Goal: Communication & Community: Answer question/provide support

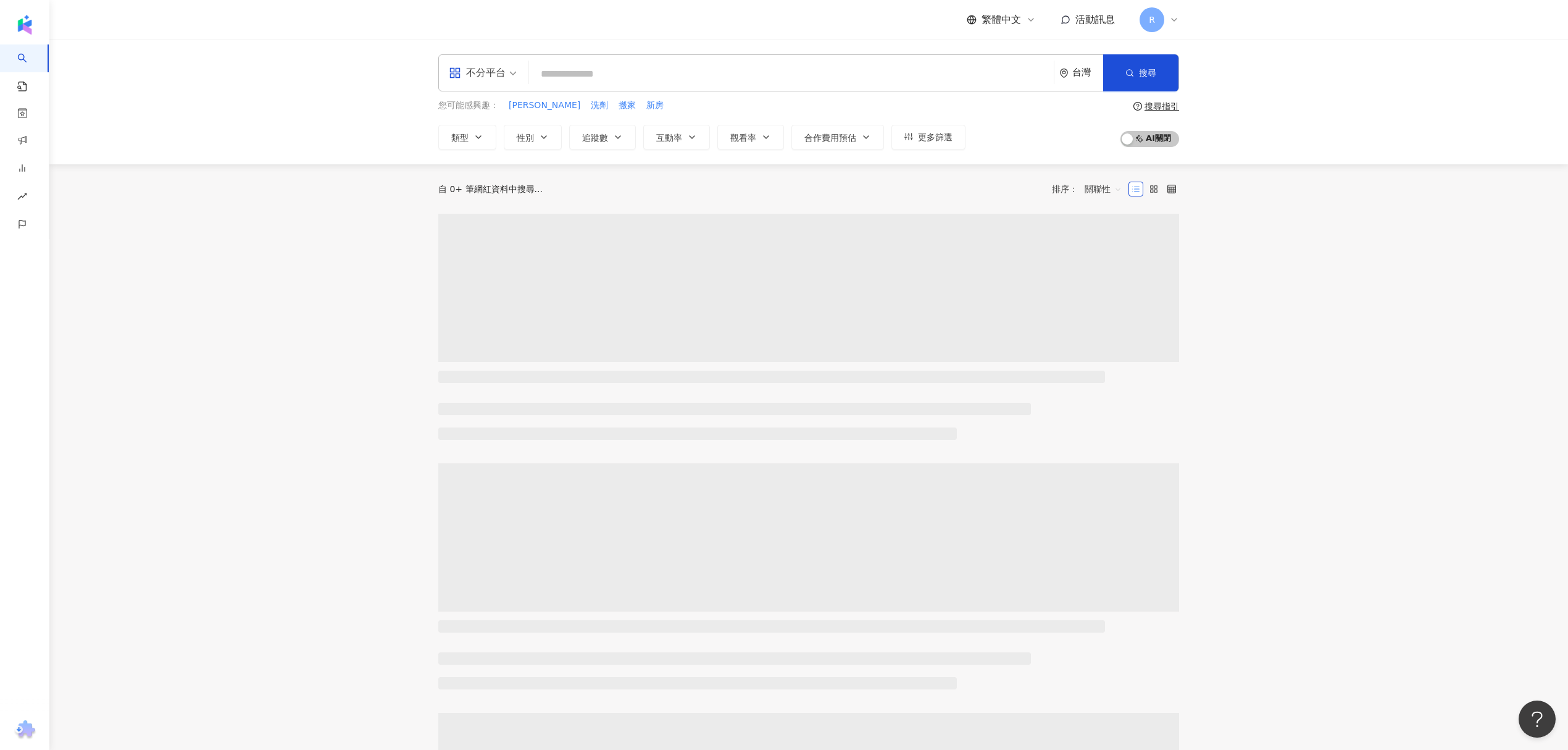
click at [219, 210] on main "不分平台 台灣 搜尋 您可能感興趣： 清潔慕斯 洗劑 搬家 新房 類型 性別 追蹤數 互動率 觀看率 合作費用預估 更多篩選 搜尋指引 AI 開啟 AI 關閉…" at bounding box center [809, 549] width 1519 height 1021
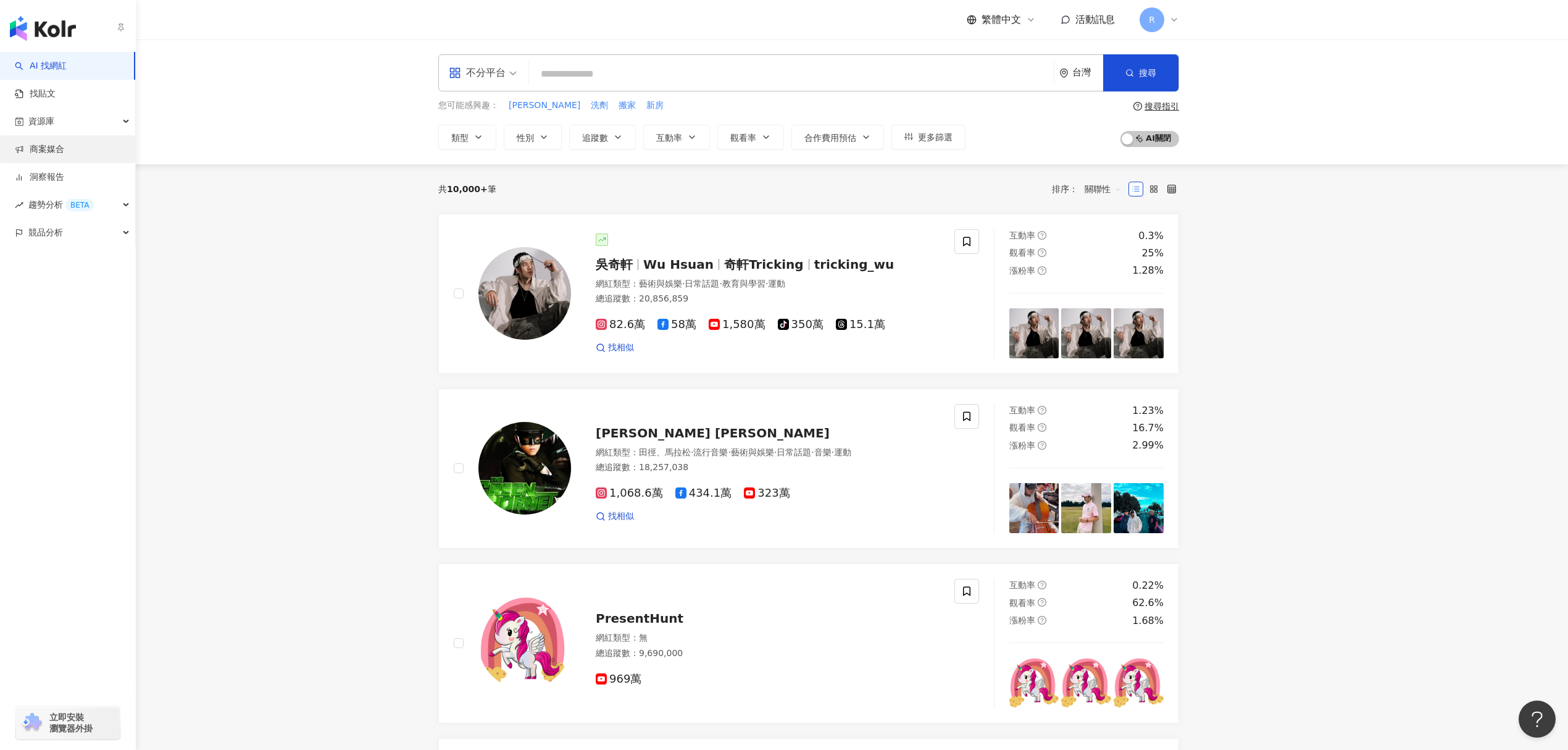
click at [64, 152] on link "商案媒合" at bounding box center [39, 150] width 49 height 12
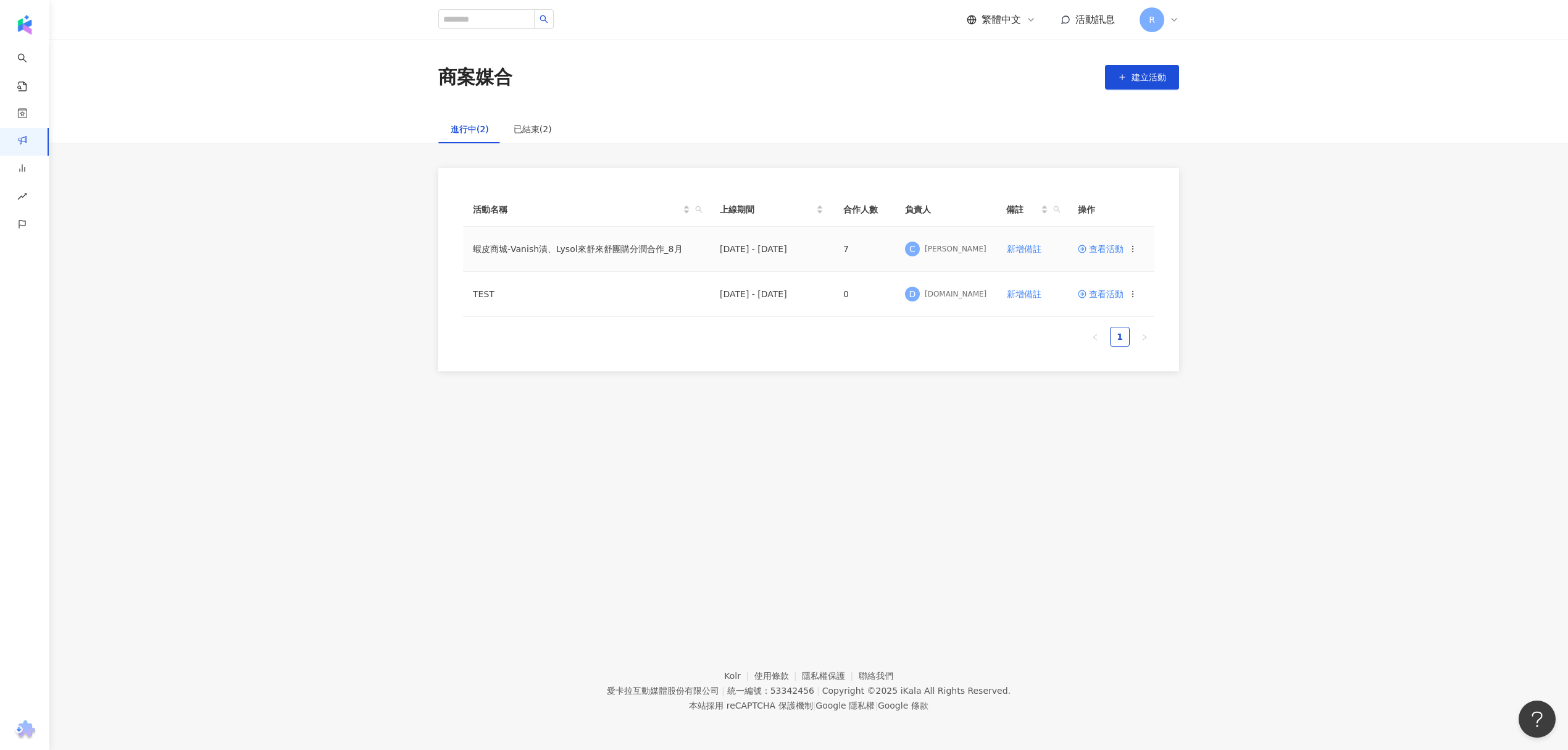
click at [1108, 252] on span "查看活動" at bounding box center [1101, 249] width 46 height 9
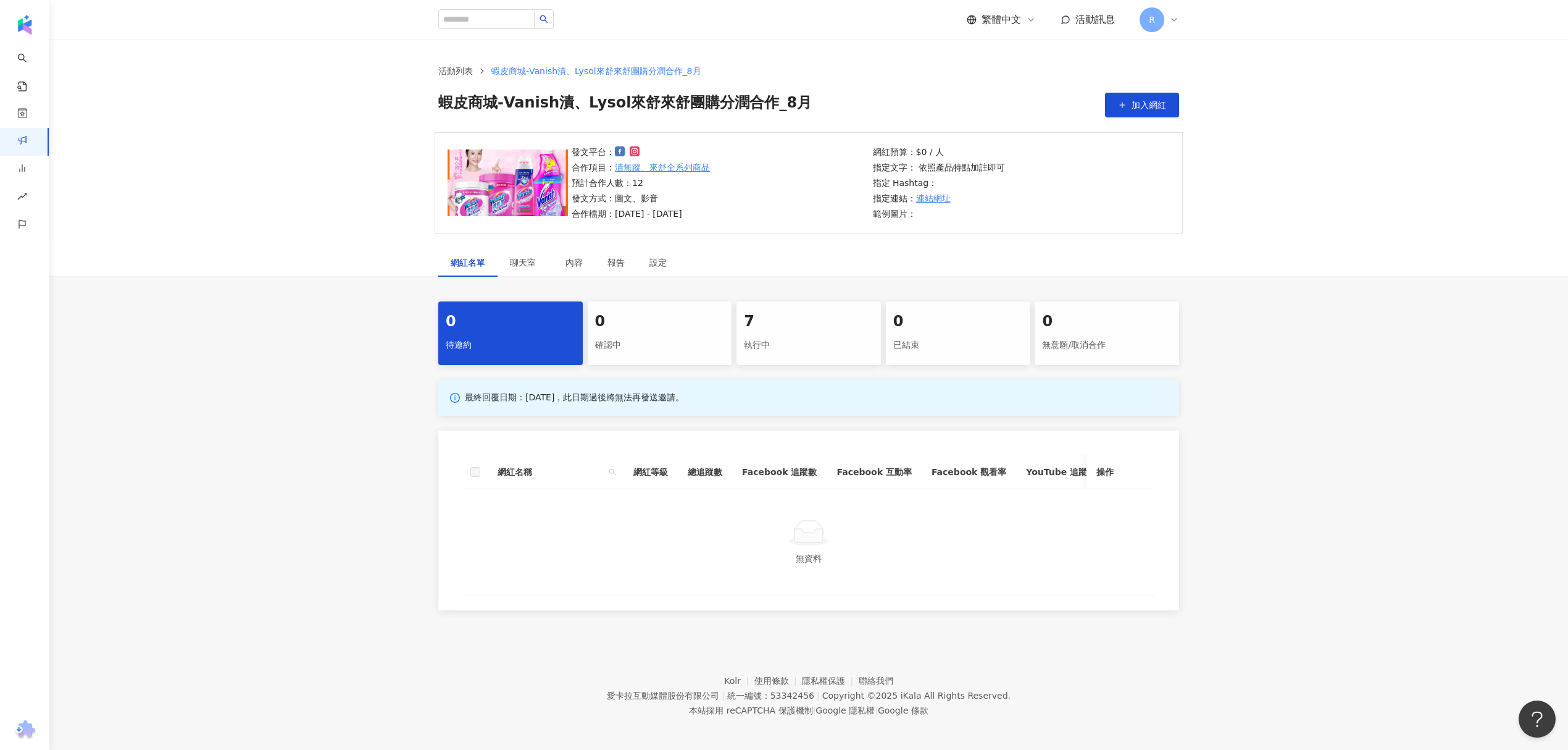
click at [795, 344] on div "執行中" at bounding box center [809, 345] width 130 height 21
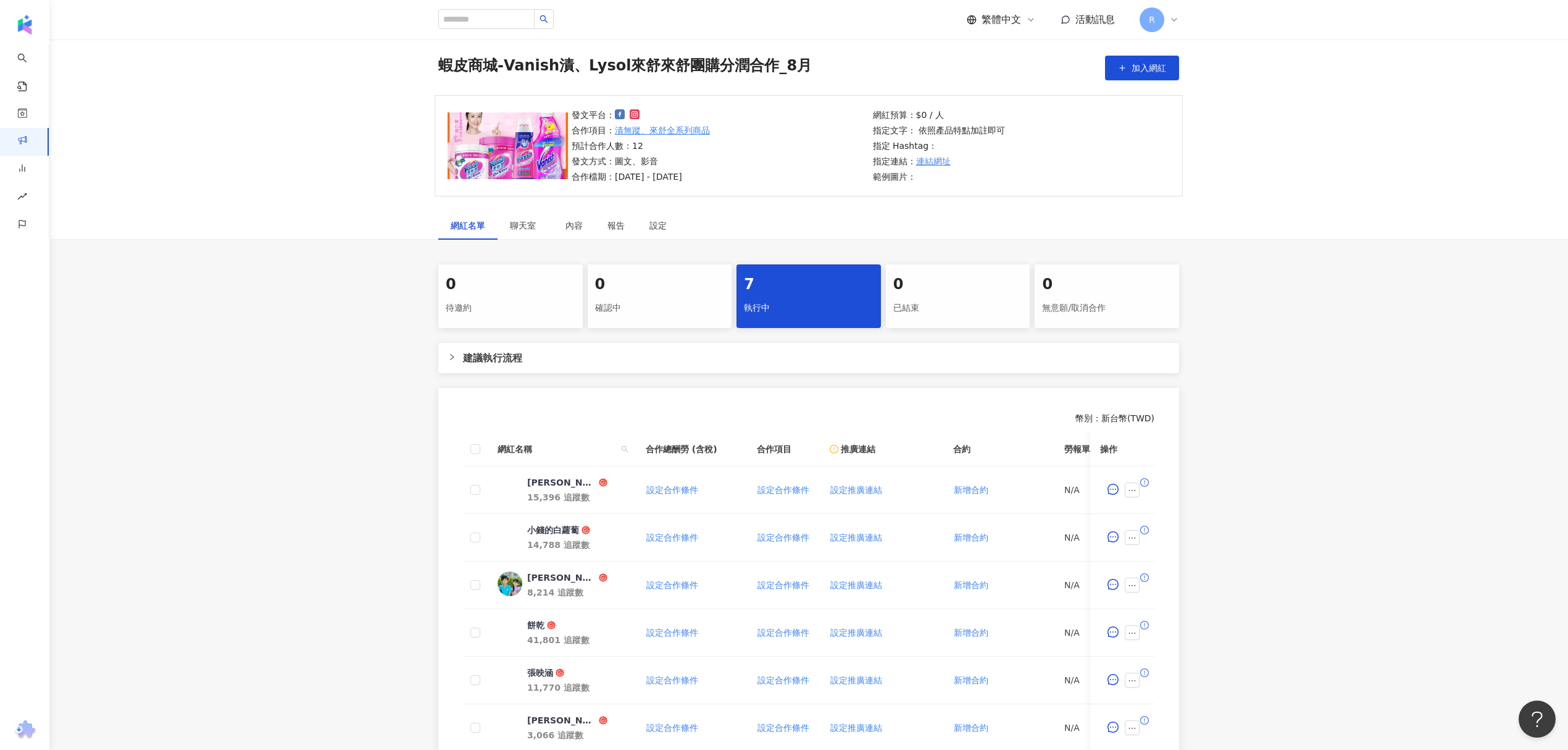
scroll to position [57, 0]
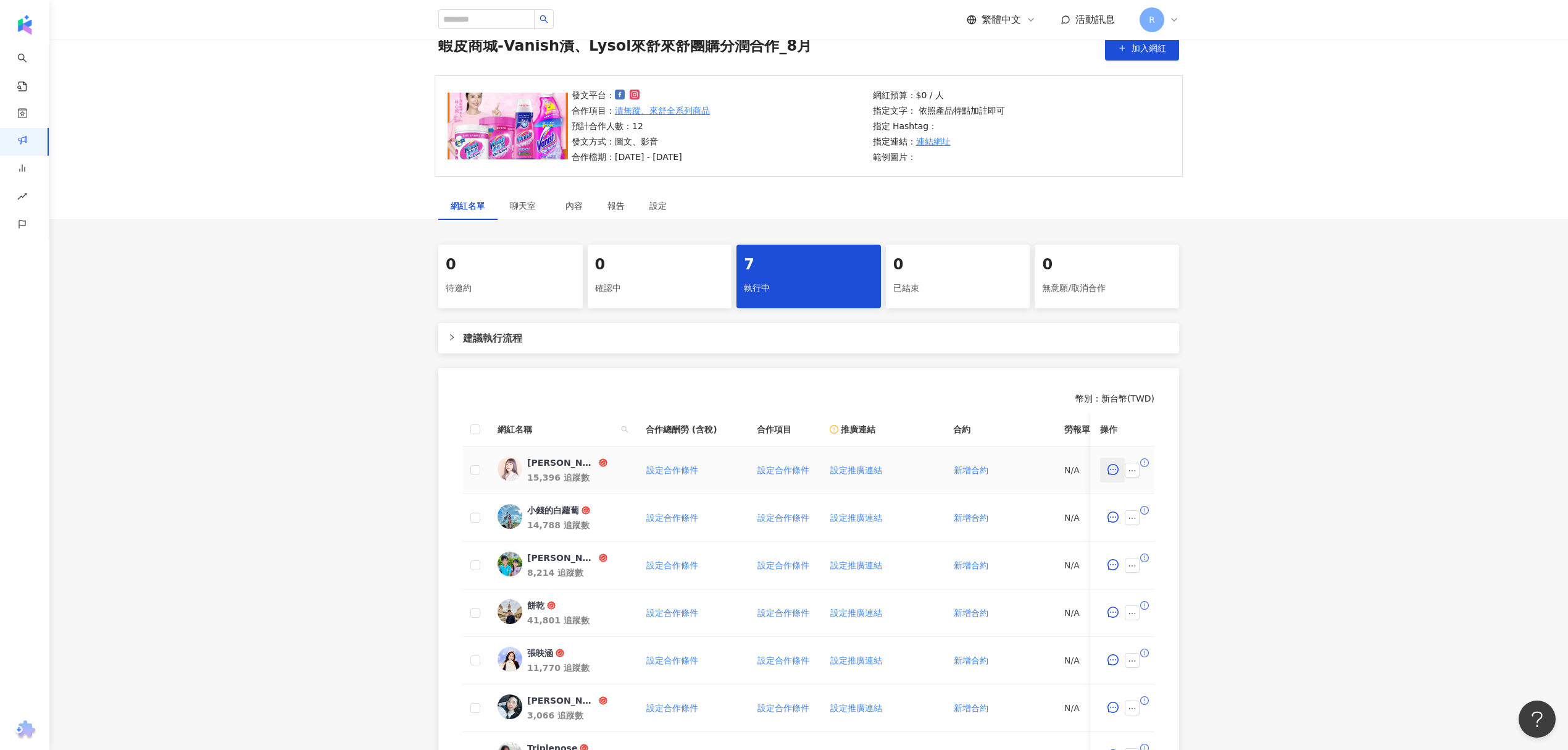
click at [1114, 468] on icon "message" at bounding box center [1113, 469] width 11 height 11
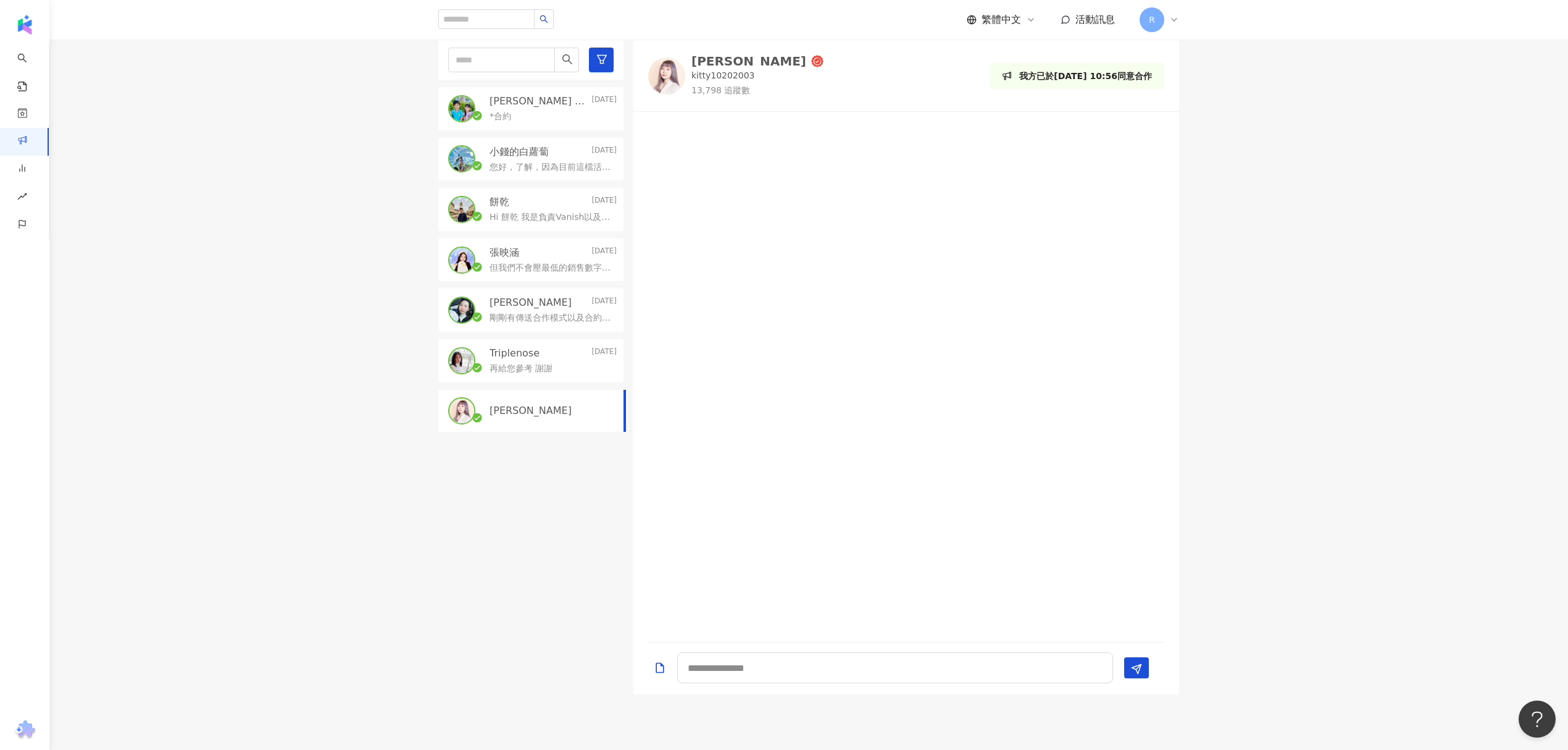
scroll to position [206, 0]
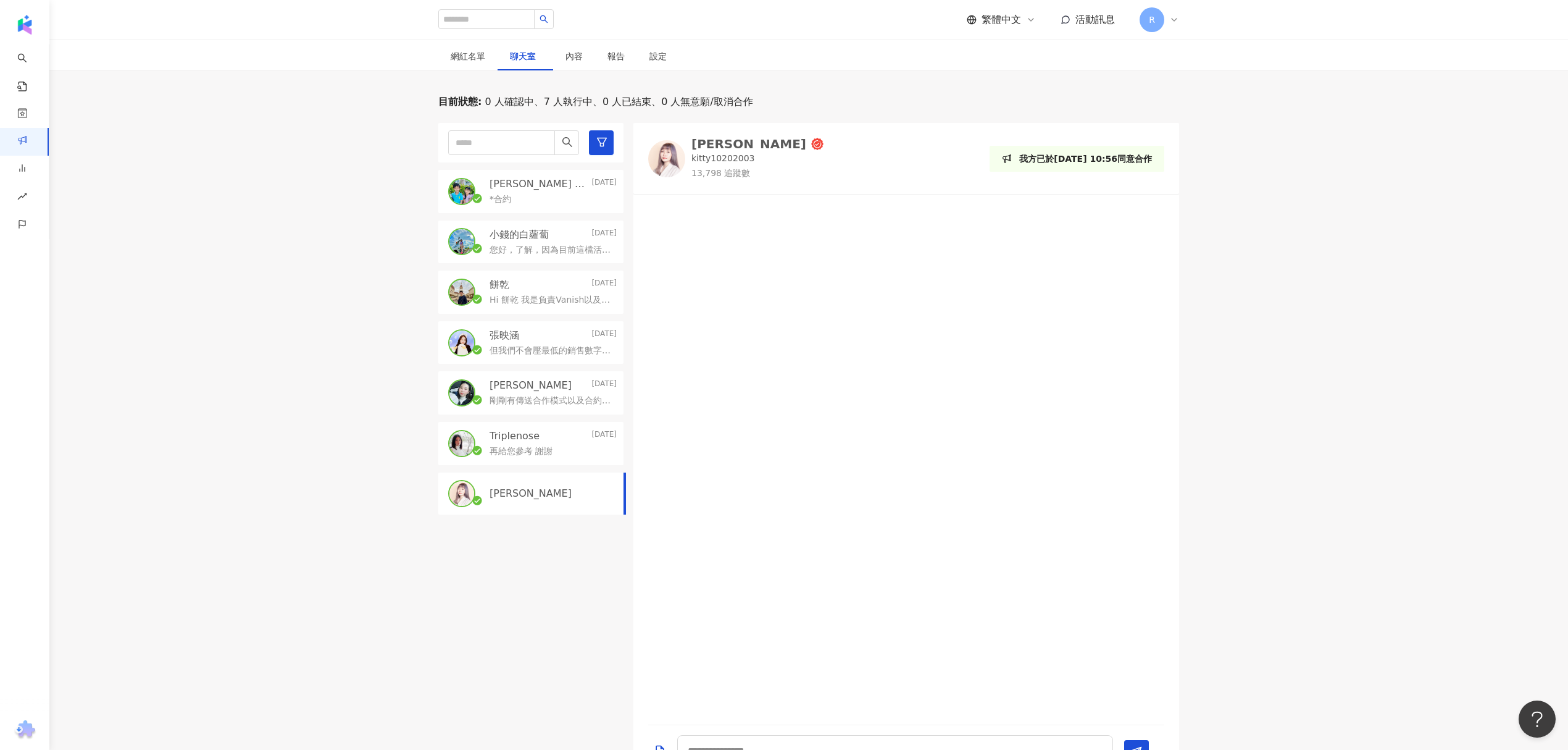
click at [719, 141] on div "[PERSON_NAME]" at bounding box center [748, 144] width 115 height 12
click at [491, 282] on p "餅乾" at bounding box center [499, 285] width 20 height 14
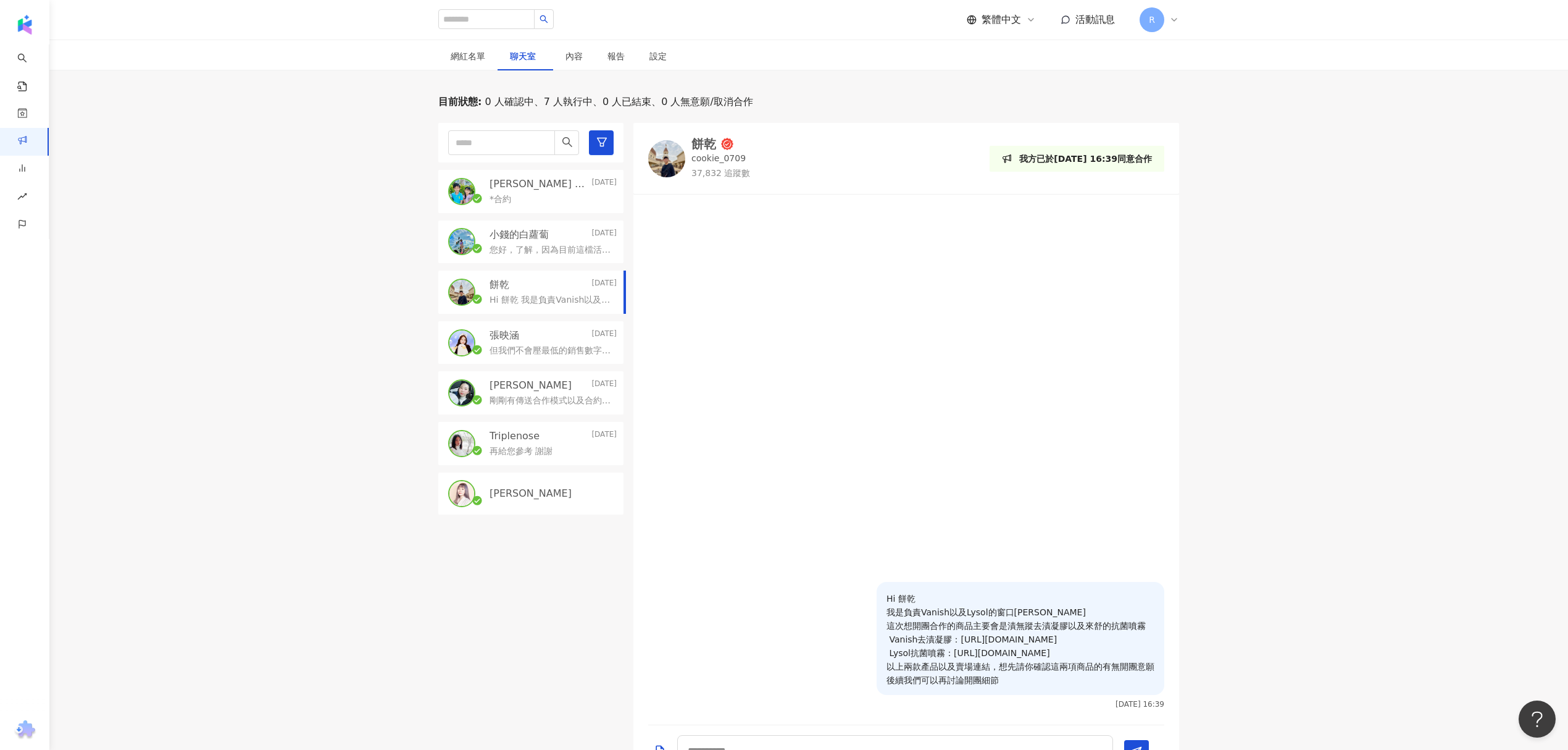
drag, startPoint x: 1025, startPoint y: 680, endPoint x: 855, endPoint y: 591, distance: 191.9
click at [855, 591] on div "Hi 餅乾 我是負責Vanish以及Lysol的窗口Charlie 這次想開團合作的商品主要會是漬無蹤去漬凝膠以及來舒的抗菌噴霧 Vanish去漬凝膠：htt…" at bounding box center [906, 649] width 546 height 135
copy p "Hi 餅乾 我是負責Vanish以及Lysol的窗口Charlie 這次想開團合作的商品主要會是漬無蹤去漬凝膠以及來舒的抗菌噴霧 Vanish去漬凝膠：htt…"
click at [506, 191] on div "*合約" at bounding box center [553, 198] width 127 height 15
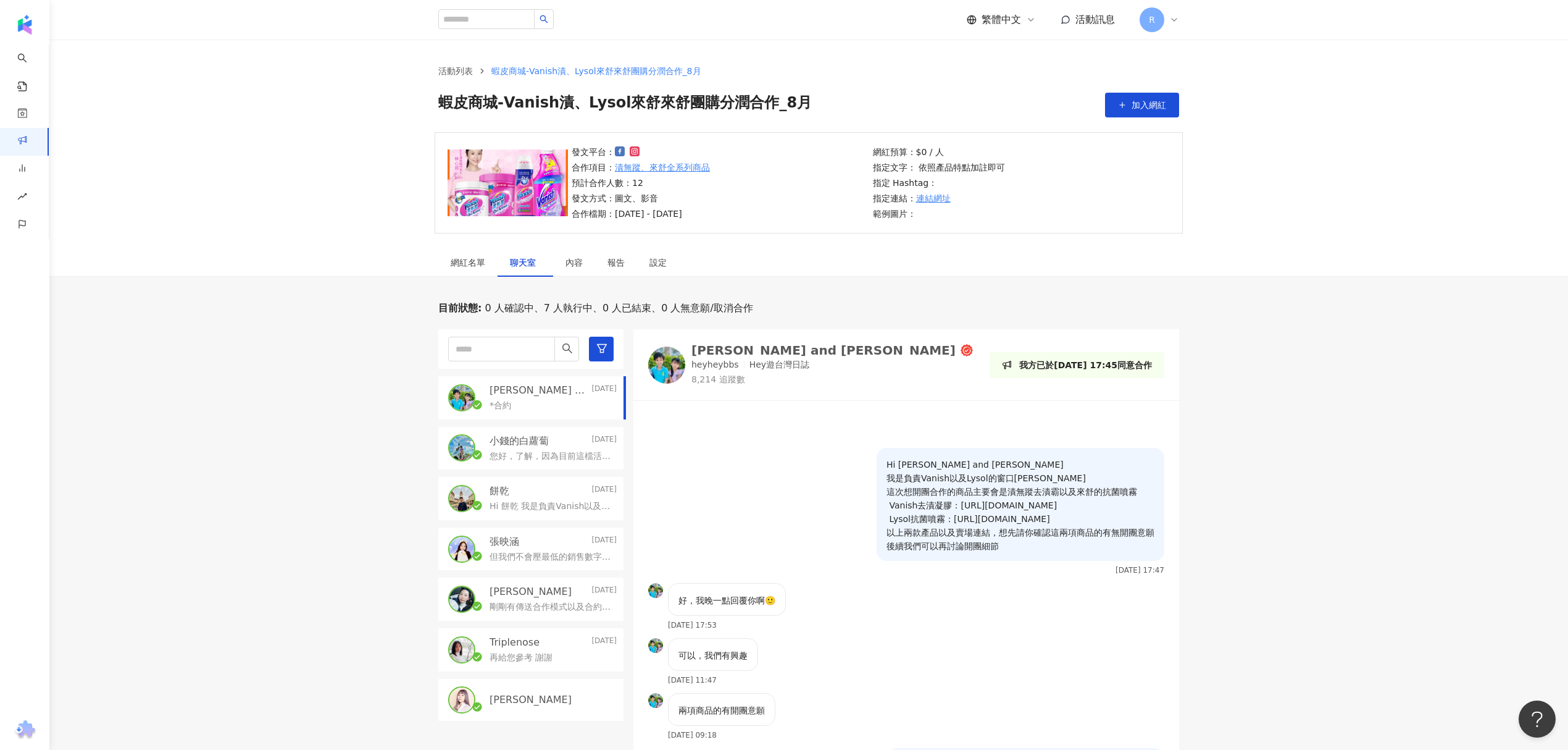
click at [532, 717] on div "[PERSON_NAME]" at bounding box center [530, 700] width 185 height 42
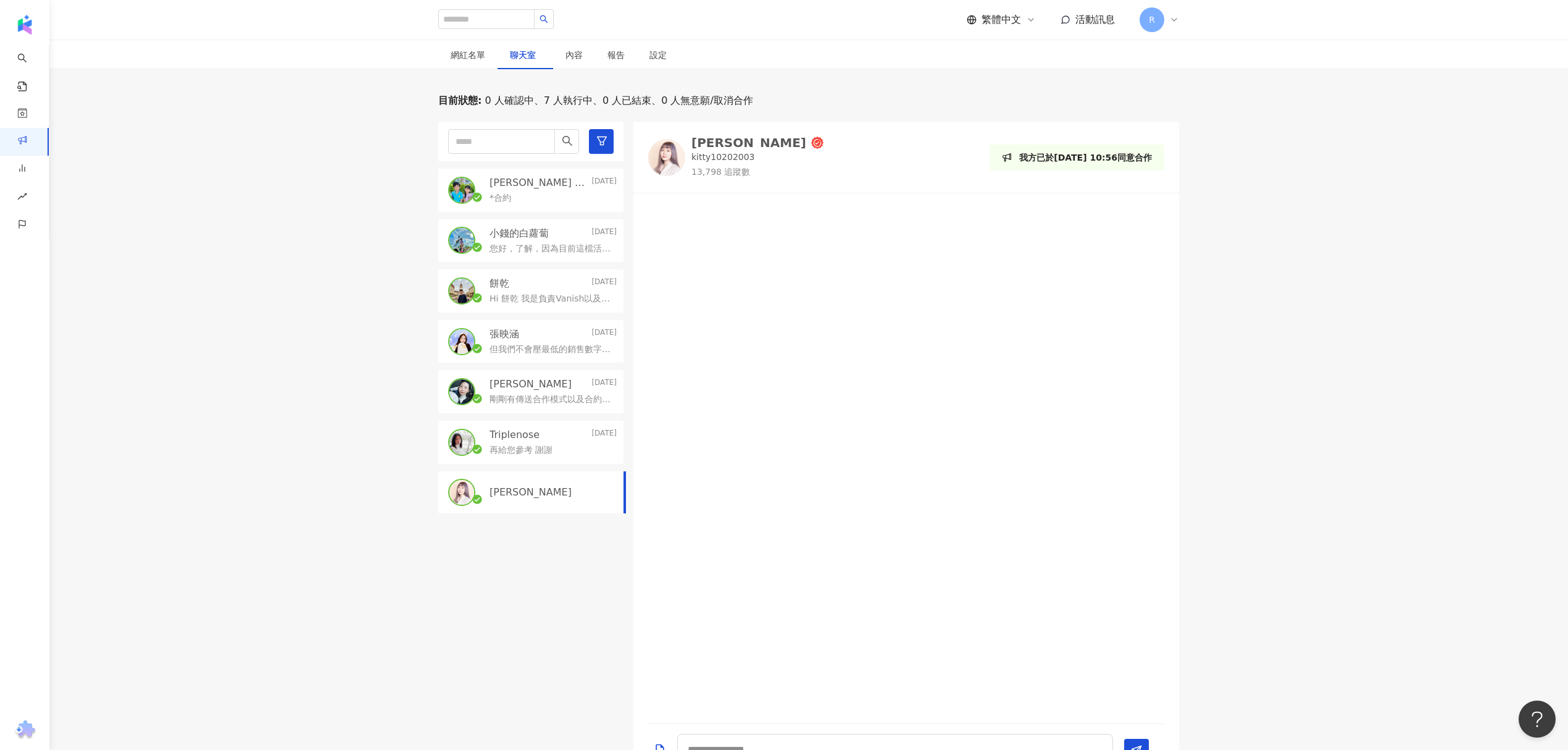
scroll to position [329, 0]
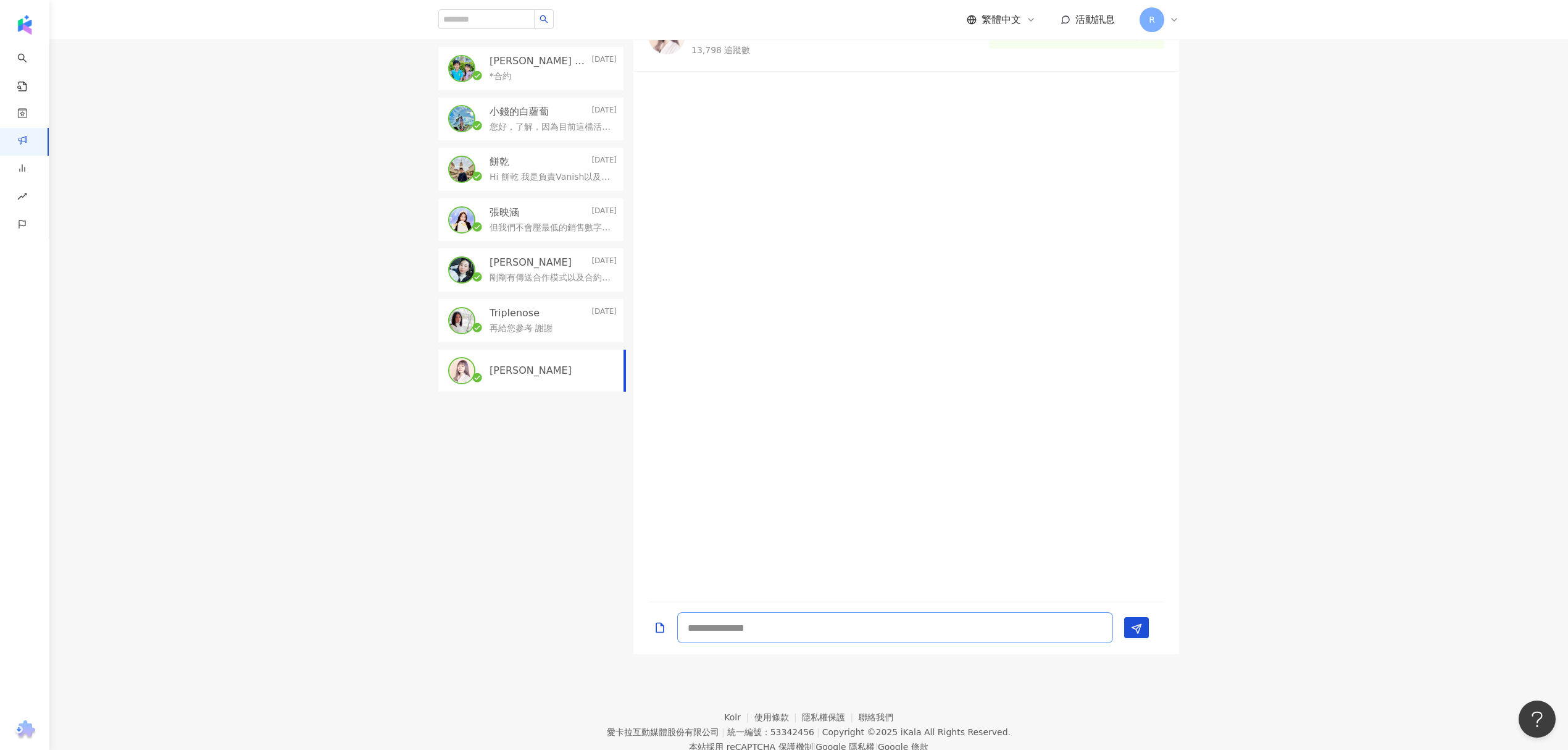
click at [748, 630] on textarea at bounding box center [895, 627] width 436 height 31
paste textarea "**********"
drag, startPoint x: 700, startPoint y: 560, endPoint x: 828, endPoint y: 554, distance: 128.1
click at [798, 560] on textarea "**********" at bounding box center [895, 593] width 436 height 97
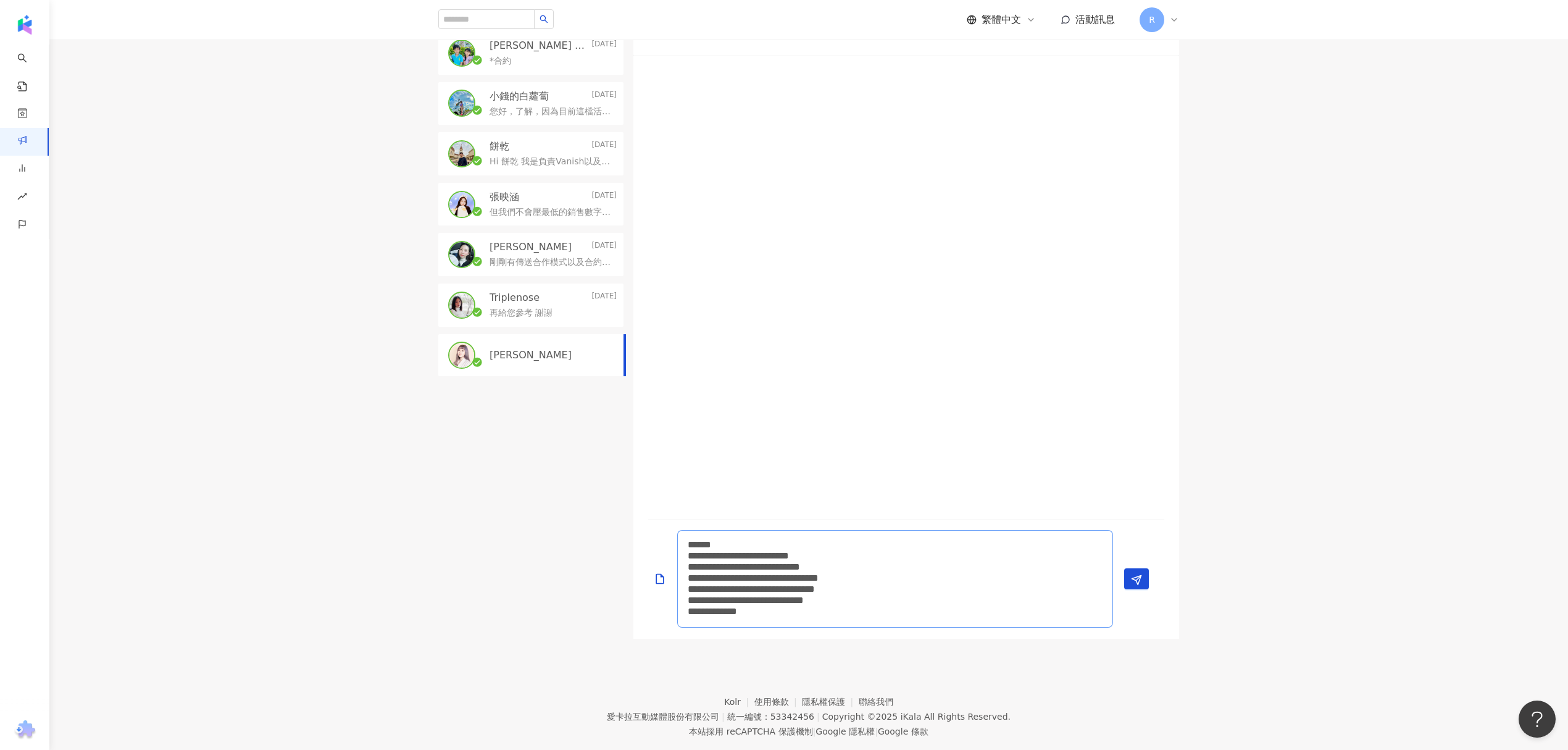
scroll to position [371, 0]
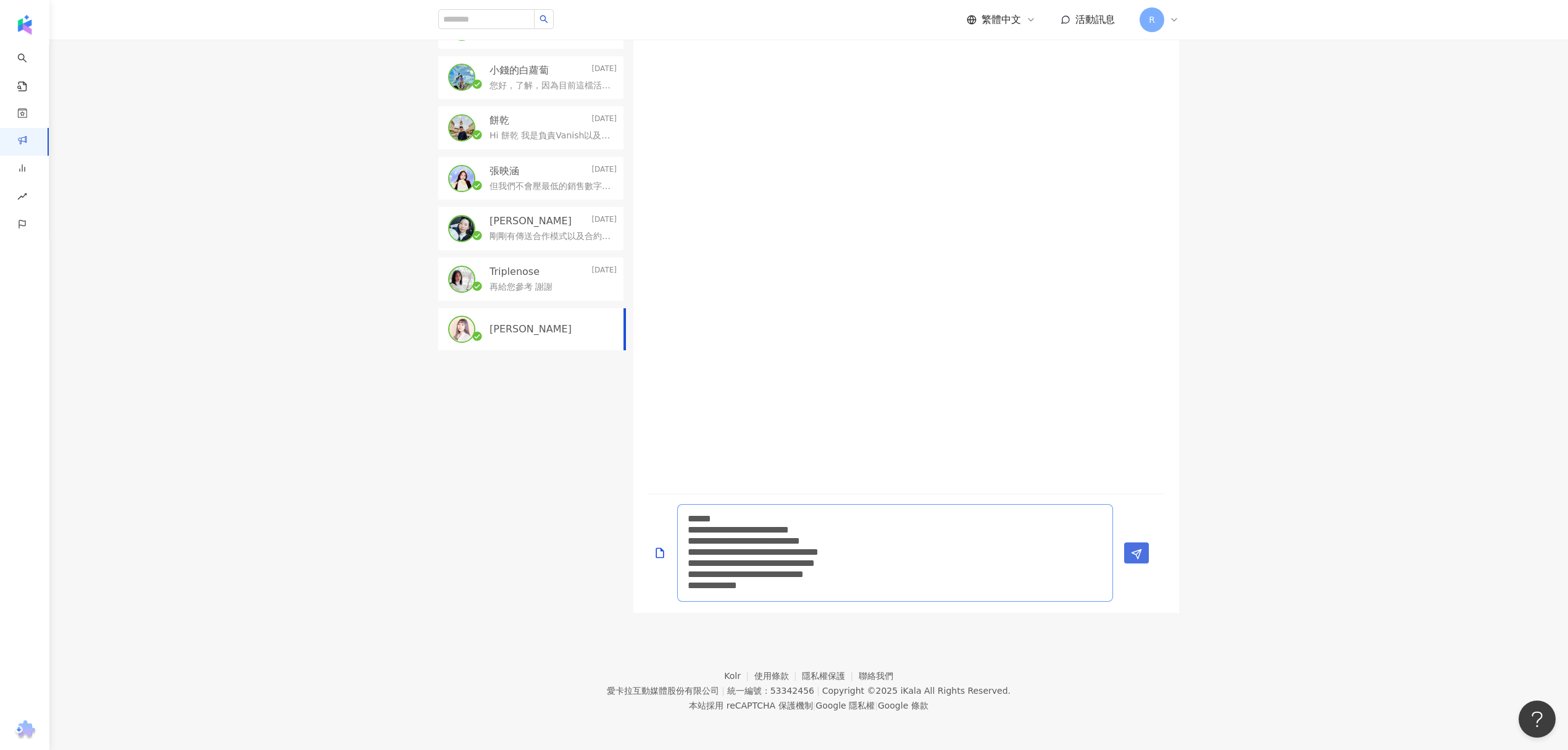
type textarea "**********"
drag, startPoint x: 1131, startPoint y: 548, endPoint x: 1045, endPoint y: 537, distance: 86.7
click at [1131, 548] on icon "Send" at bounding box center [1136, 554] width 11 height 11
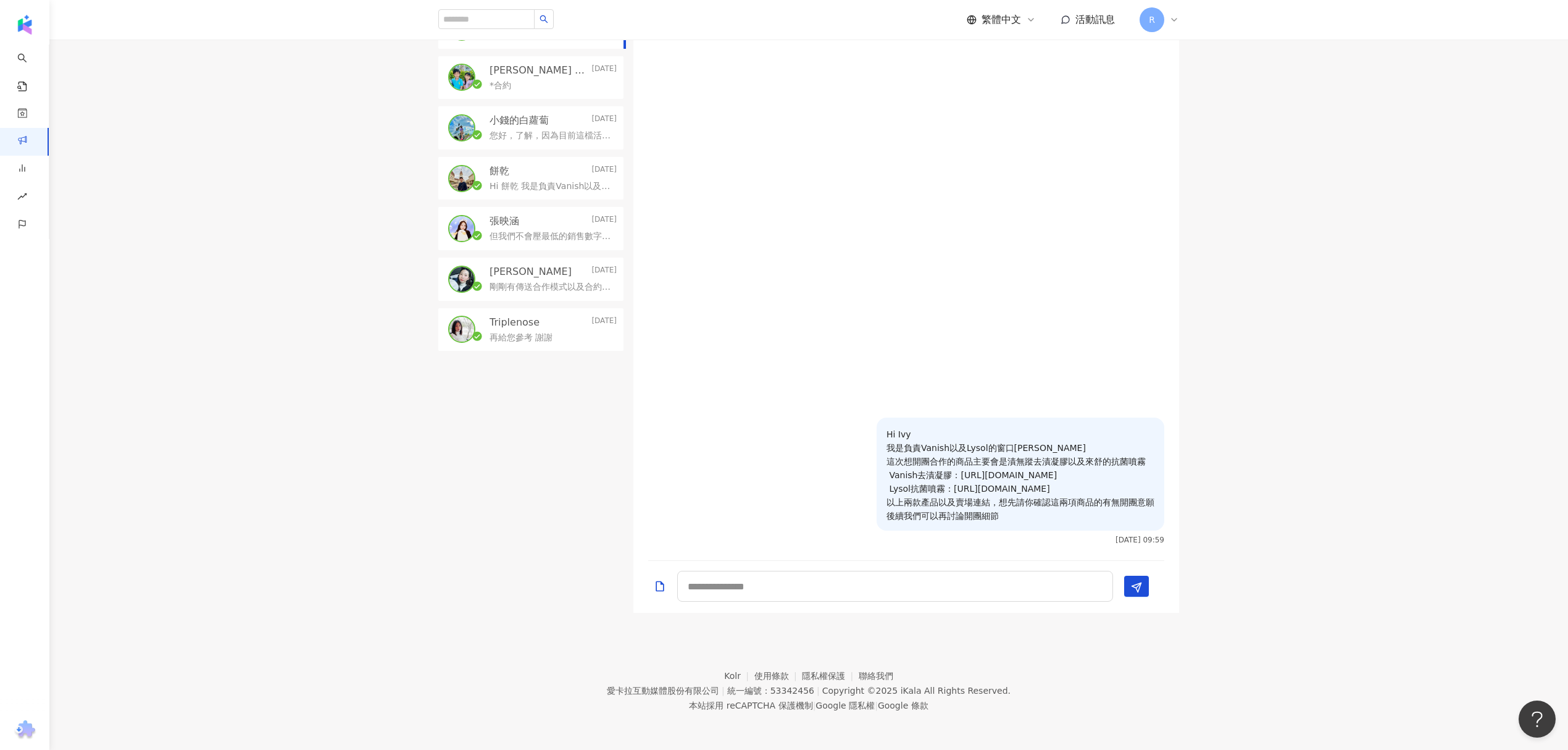
scroll to position [236, 0]
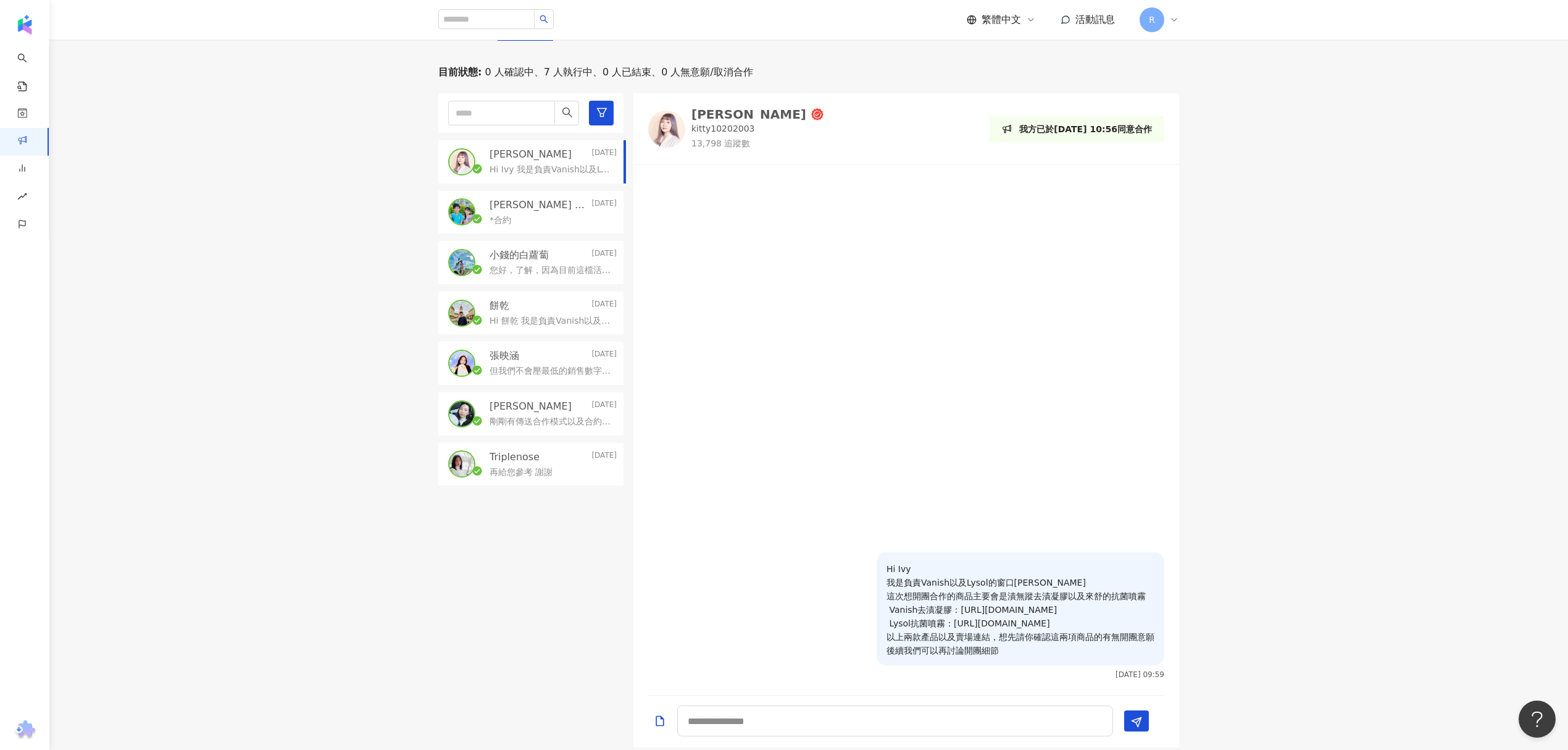
click at [666, 147] on img at bounding box center [667, 129] width 37 height 37
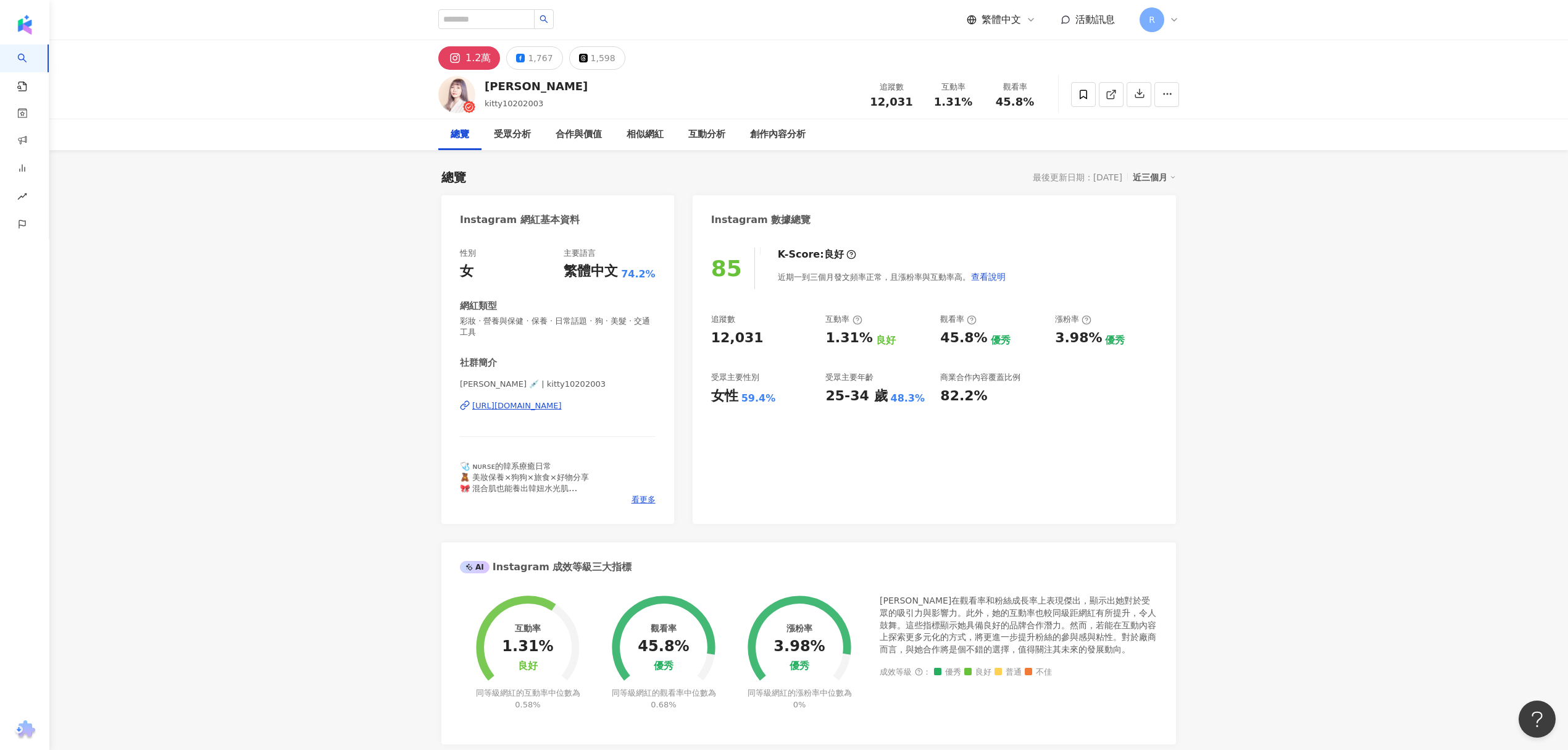
click at [562, 403] on div "[URL][DOMAIN_NAME]" at bounding box center [517, 406] width 89 height 11
